Goal: Task Accomplishment & Management: Use online tool/utility

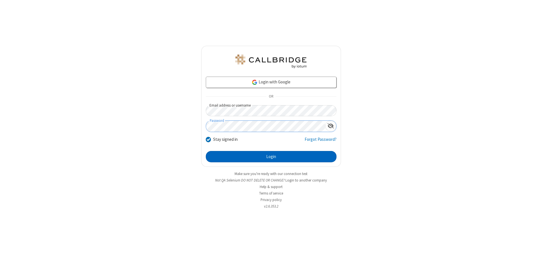
click at [271, 156] on button "Login" at bounding box center [271, 156] width 131 height 11
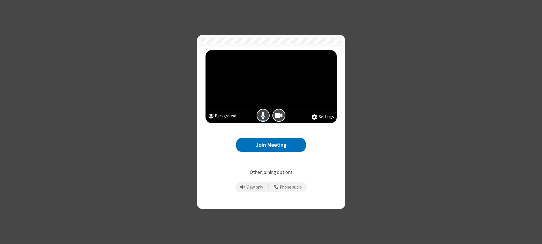
click at [271, 145] on button "Join Meeting" at bounding box center [270, 145] width 69 height 14
